Goal: Task Accomplishment & Management: Complete application form

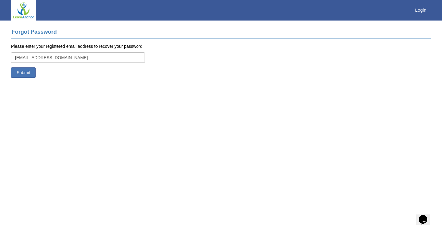
type input "[EMAIL_ADDRESS][DOMAIN_NAME]"
click at [26, 73] on button "Submit" at bounding box center [23, 72] width 25 height 10
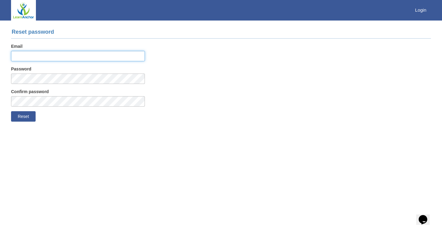
click at [39, 58] on input "Email" at bounding box center [78, 56] width 134 height 10
type input "[EMAIL_ADDRESS][DOMAIN_NAME]"
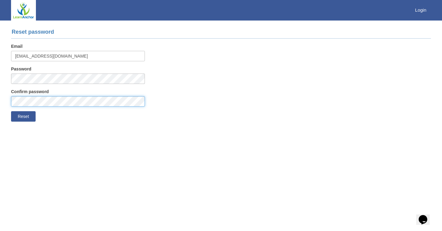
click at [23, 116] on button "Reset" at bounding box center [23, 116] width 25 height 10
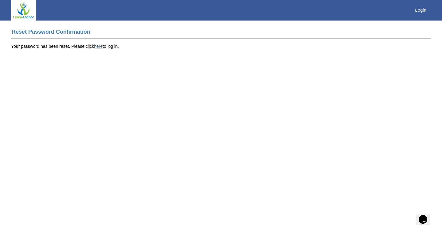
click at [97, 45] on link "here" at bounding box center [98, 46] width 9 height 5
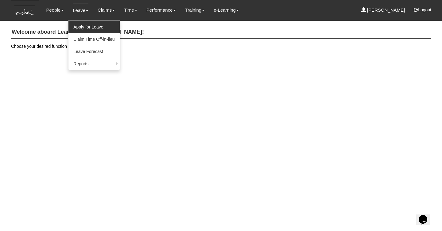
click at [89, 27] on link "Apply for Leave" at bounding box center [93, 27] width 51 height 12
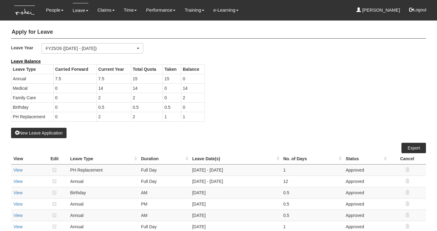
select select "50"
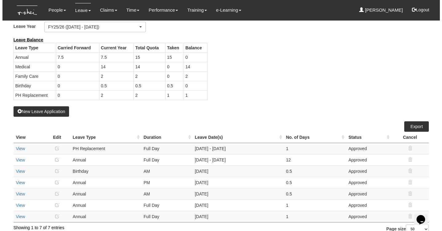
scroll to position [33, 0]
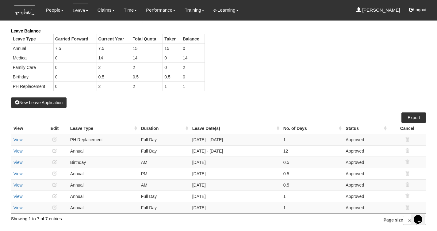
click at [45, 101] on button "New Leave Application" at bounding box center [39, 103] width 56 height 10
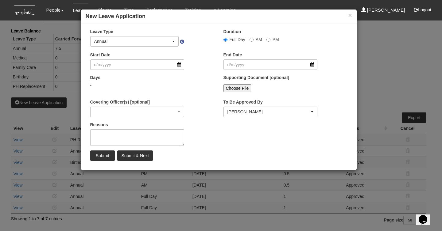
click at [168, 40] on div "Annual" at bounding box center [132, 41] width 77 height 6
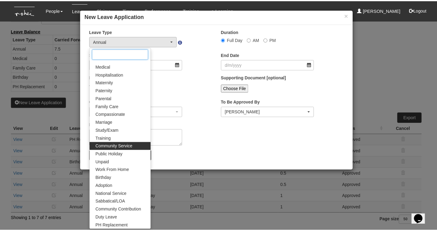
scroll to position [22, 0]
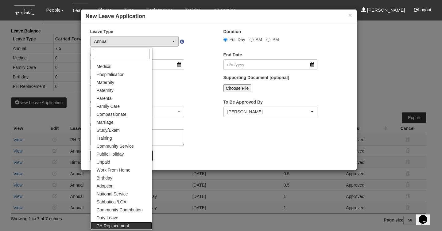
click at [119, 225] on span "PH Replacement" at bounding box center [113, 226] width 33 height 6
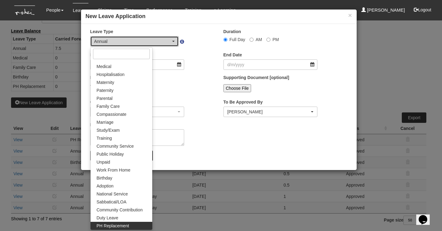
select select "26"
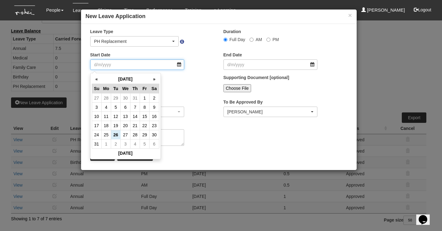
click at [156, 62] on input "Start Date" at bounding box center [137, 65] width 94 height 10
click at [156, 75] on th "»" at bounding box center [154, 80] width 10 height 10
click at [98, 75] on th "«" at bounding box center [97, 80] width 10 height 10
click at [106, 115] on td "11" at bounding box center [106, 116] width 10 height 9
type input "[DATE]"
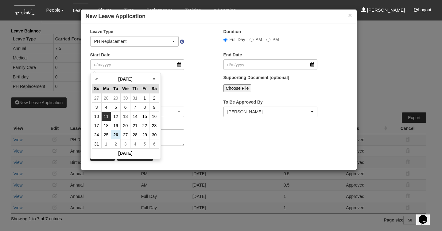
type input "[DATE]"
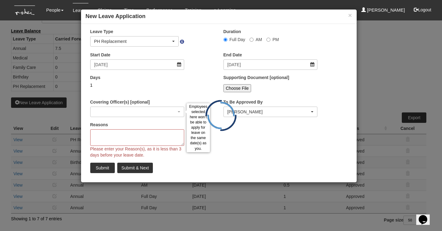
select select
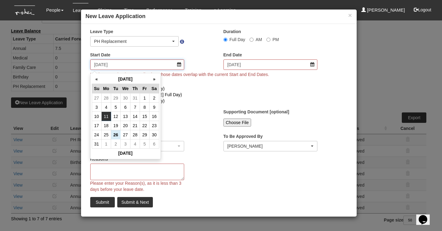
click at [168, 62] on input "[DATE]" at bounding box center [137, 65] width 94 height 10
click at [144, 103] on td "8" at bounding box center [145, 107] width 10 height 9
type input "[DATE]"
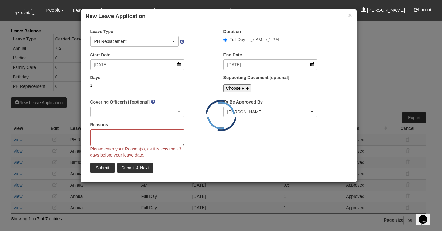
select select
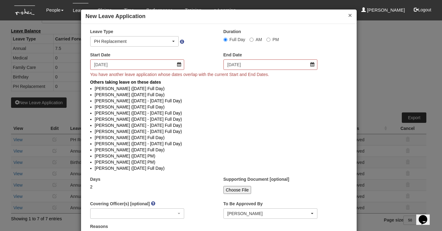
click at [348, 15] on button "×" at bounding box center [350, 15] width 4 height 6
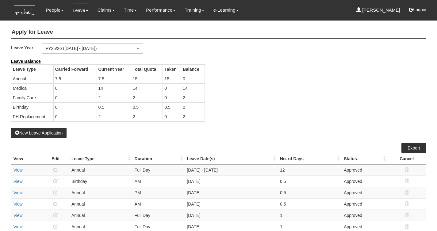
select select "50"
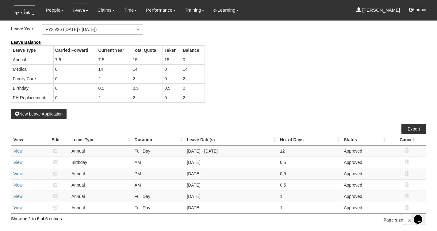
click at [52, 109] on button "New Leave Application" at bounding box center [39, 114] width 56 height 10
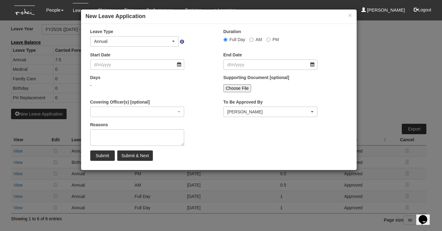
click at [144, 44] on div "Annual" at bounding box center [134, 42] width 88 height 10
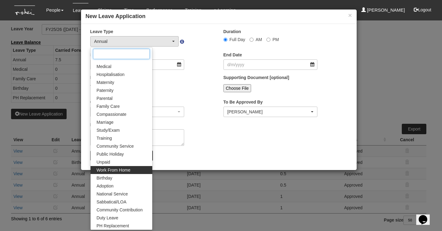
scroll to position [22, 0]
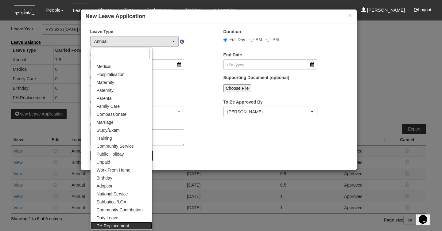
click at [115, 223] on span "PH Replacement" at bounding box center [113, 226] width 33 height 6
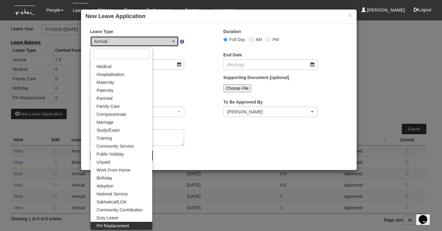
select select "26"
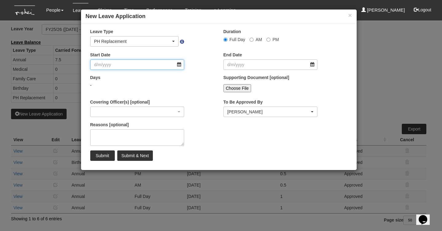
click at [145, 68] on input "Start Date" at bounding box center [137, 65] width 94 height 10
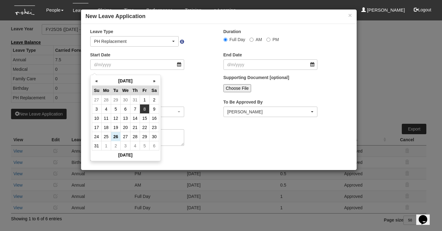
click at [143, 105] on td "8" at bounding box center [145, 109] width 10 height 9
type input "[DATE]"
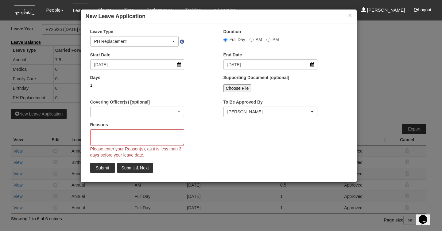
select select
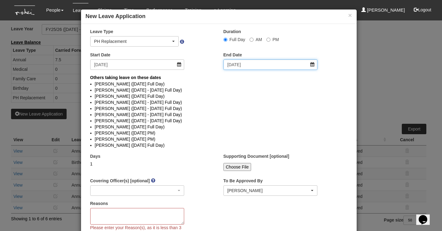
click at [273, 65] on input "[DATE]" at bounding box center [270, 65] width 94 height 10
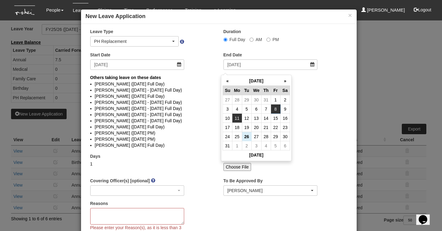
click at [234, 114] on td "11" at bounding box center [237, 118] width 10 height 9
type input "[DATE]"
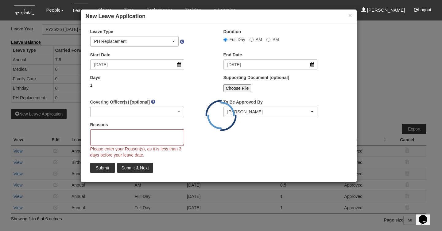
select select
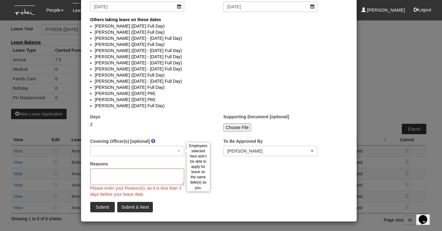
scroll to position [57, 0]
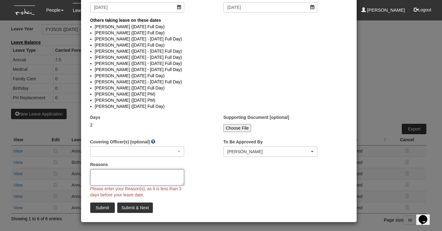
click at [130, 178] on textarea "Reasons" at bounding box center [137, 177] width 94 height 17
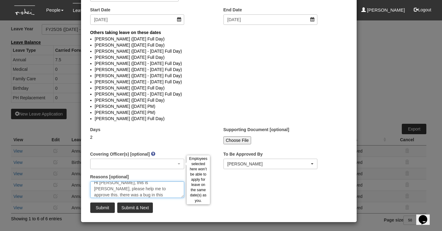
scroll to position [45, 0]
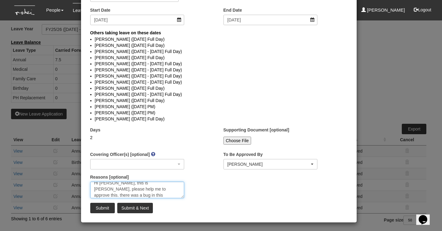
type textarea "Hi [PERSON_NAME], this is [PERSON_NAME], please help me to approve this. there …"
click at [101, 208] on input "Submit" at bounding box center [102, 208] width 25 height 10
select select "1"
select select
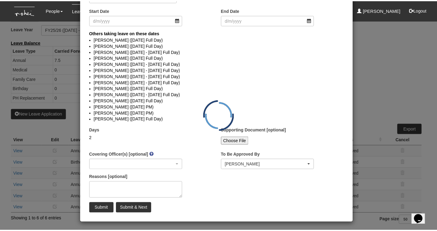
scroll to position [0, 0]
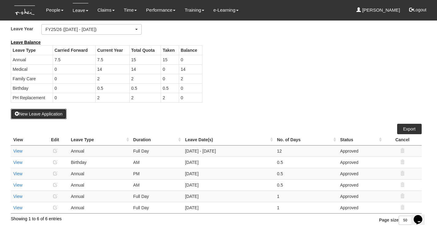
select select "50"
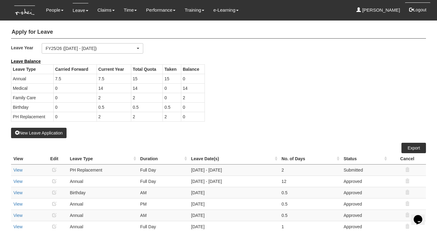
click at [416, 12] on button "Logout" at bounding box center [418, 9] width 26 height 15
